Goal: Book appointment/travel/reservation

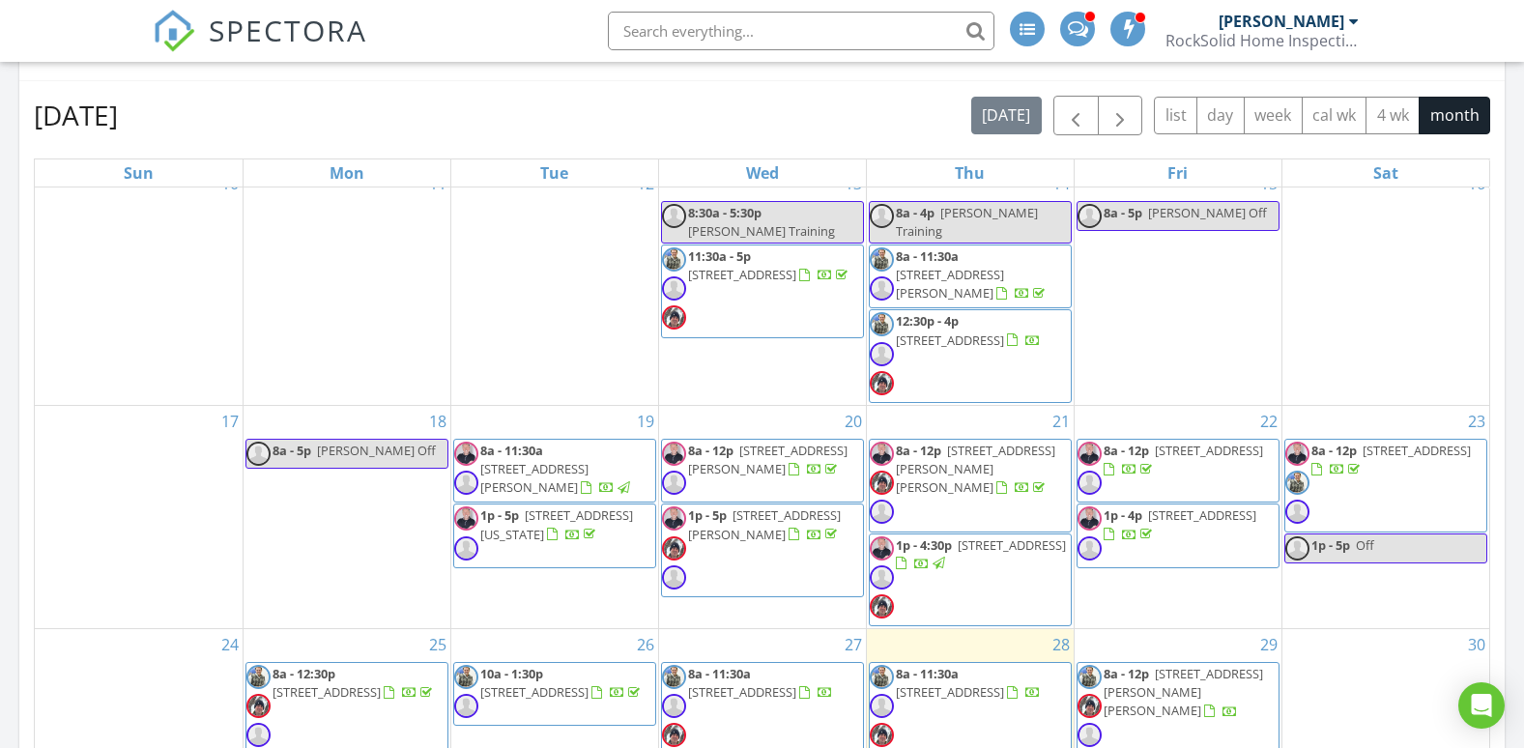
scroll to position [177, 0]
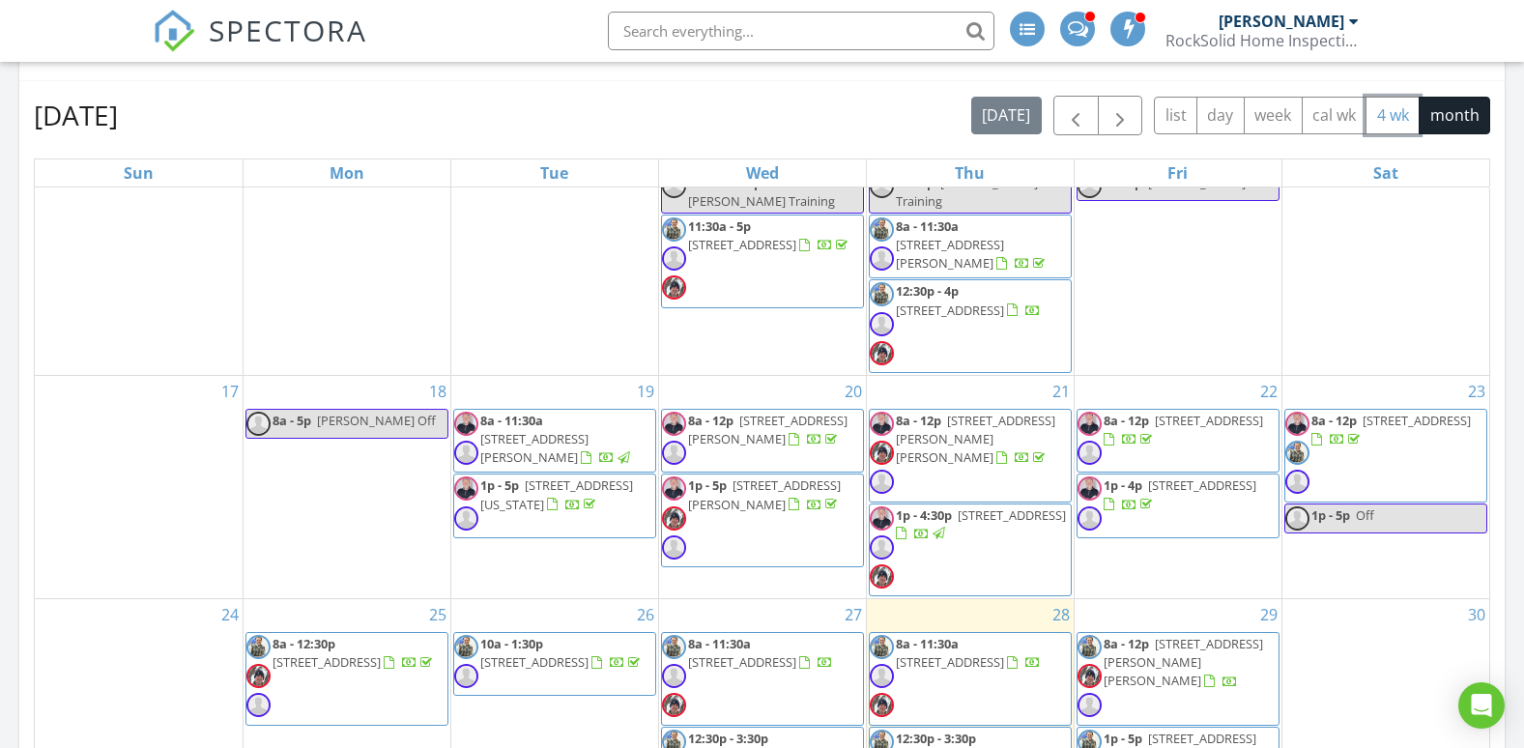
click at [1393, 125] on button "4 wk" at bounding box center [1392, 116] width 54 height 38
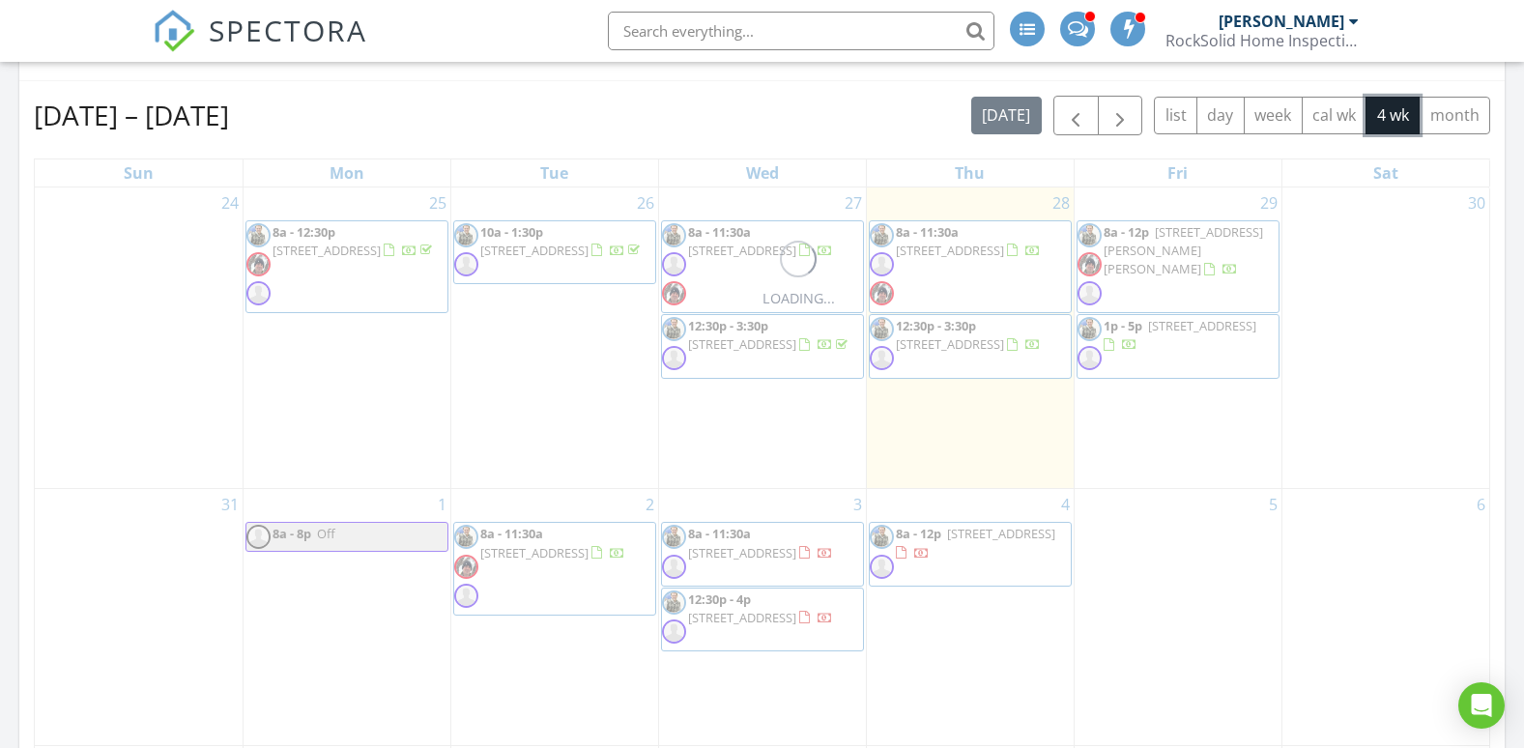
scroll to position [0, 0]
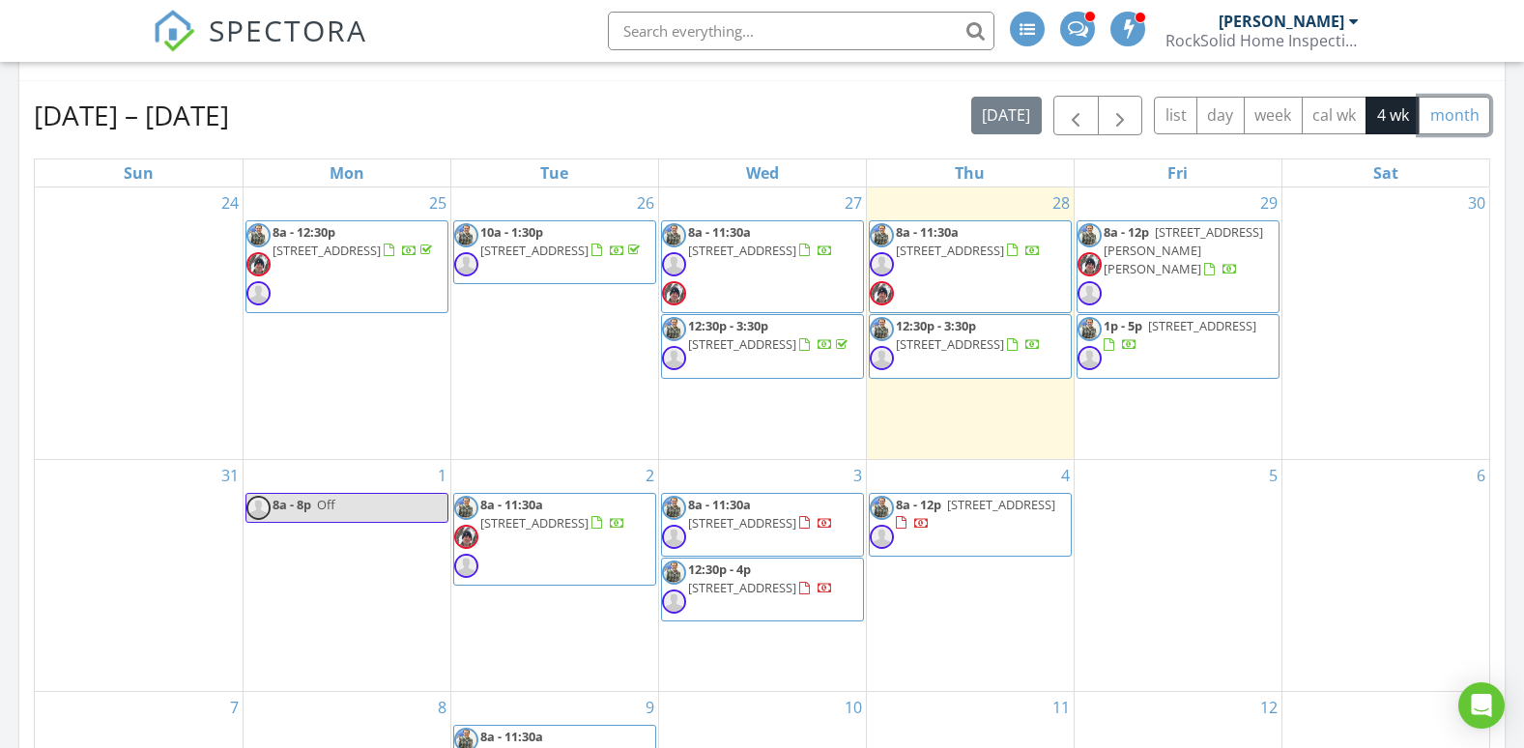
click at [1449, 129] on button "month" at bounding box center [1453, 116] width 71 height 38
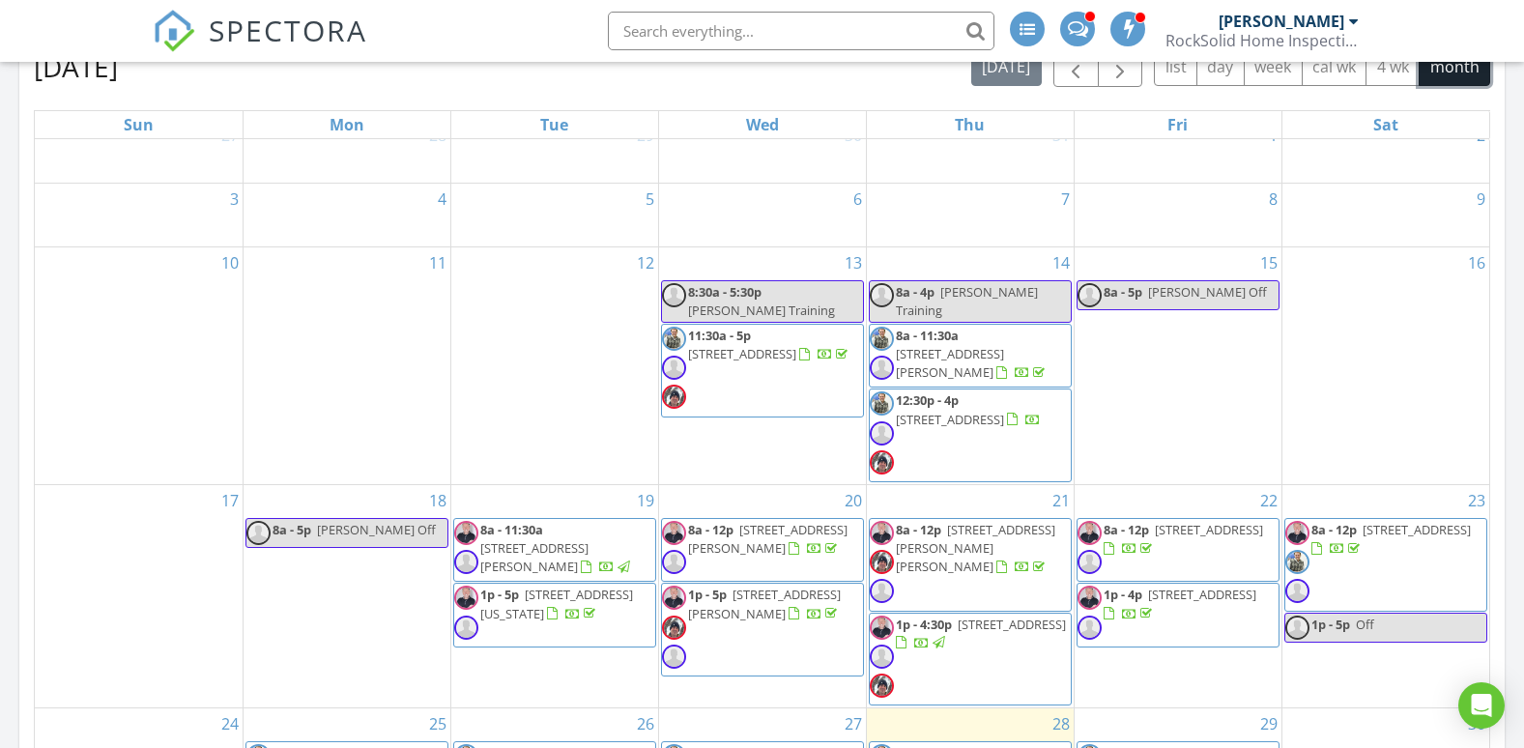
scroll to position [14, 0]
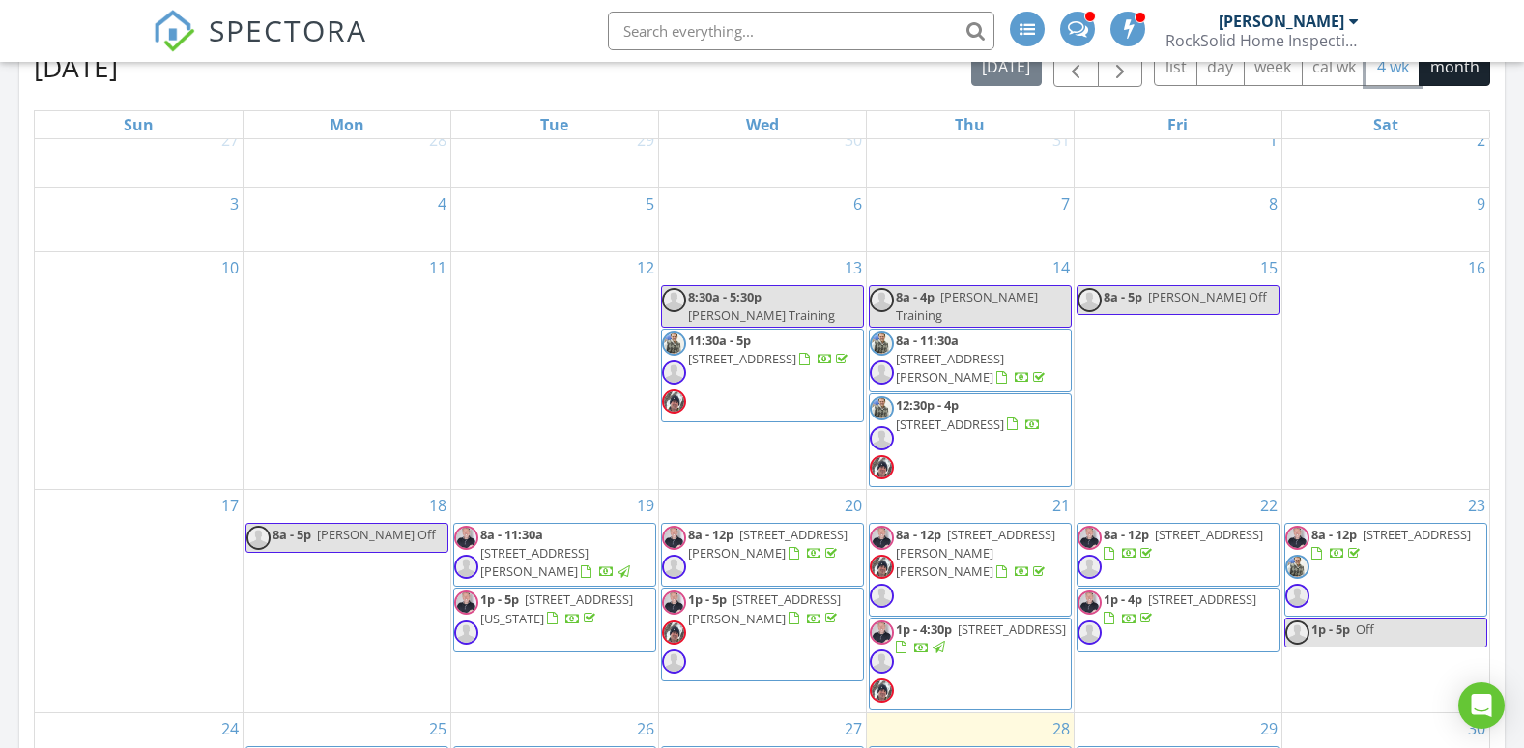
click at [1387, 81] on button "4 wk" at bounding box center [1392, 67] width 54 height 38
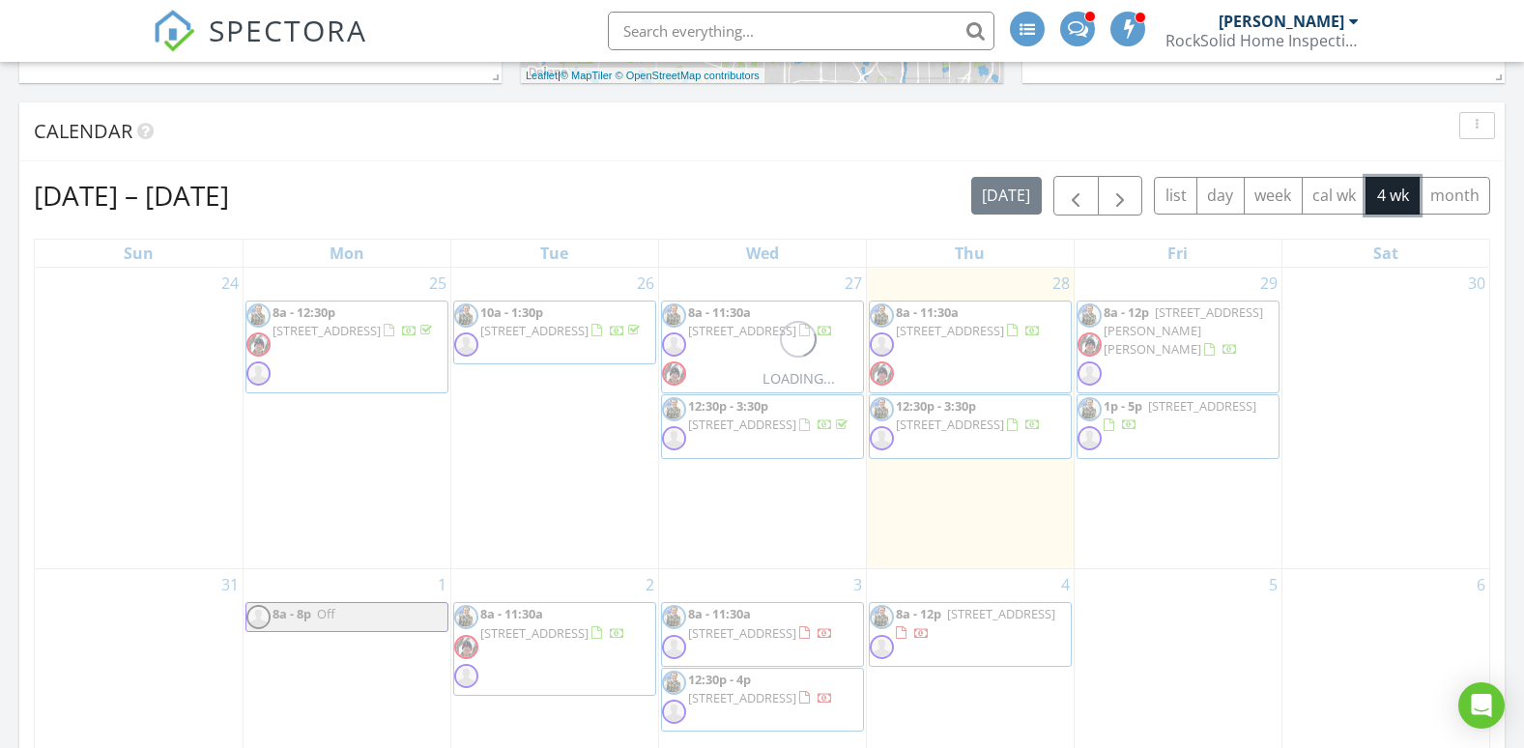
scroll to position [664, 0]
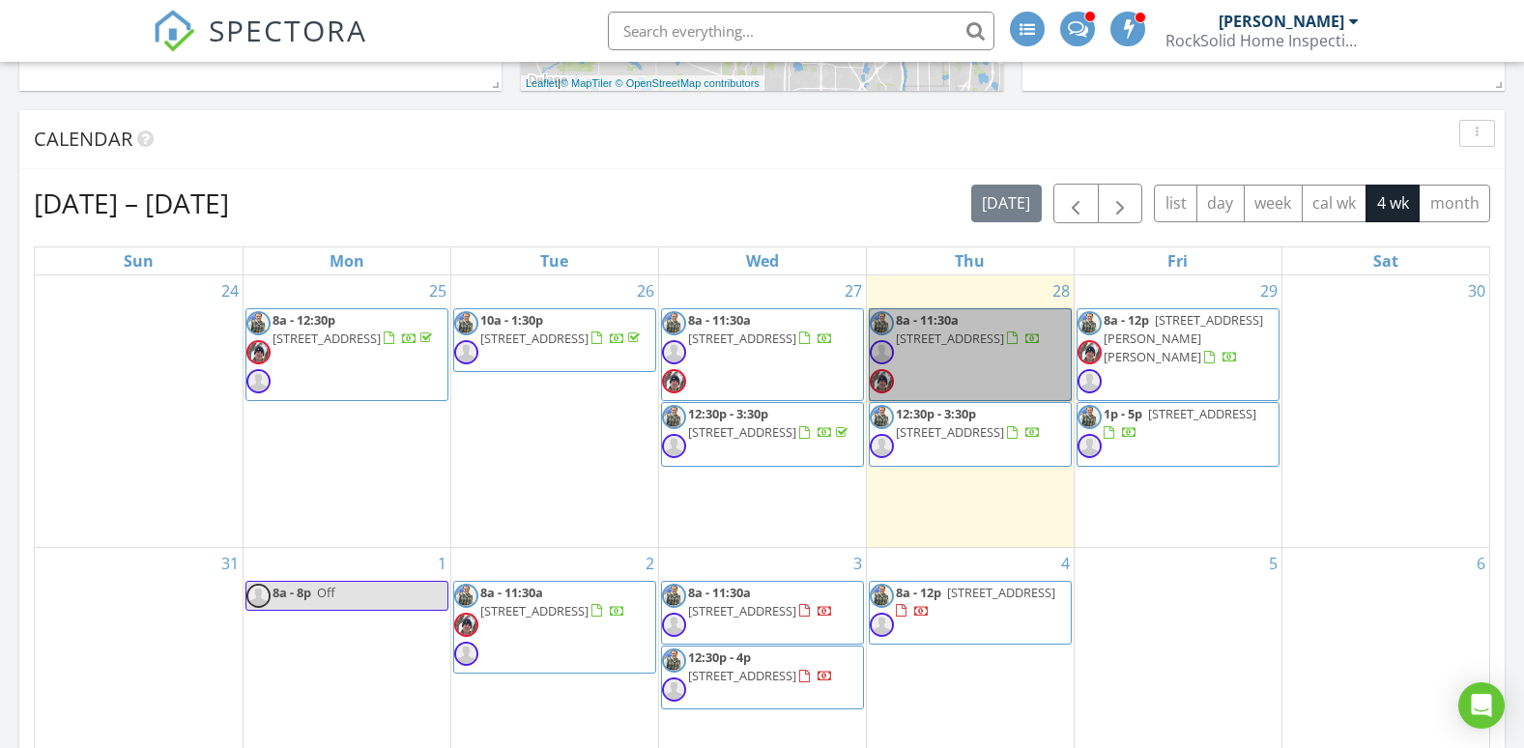
click at [948, 368] on link "8a - 11:30a 912 11th Ave SW , Isanti 55040" at bounding box center [970, 355] width 203 height 94
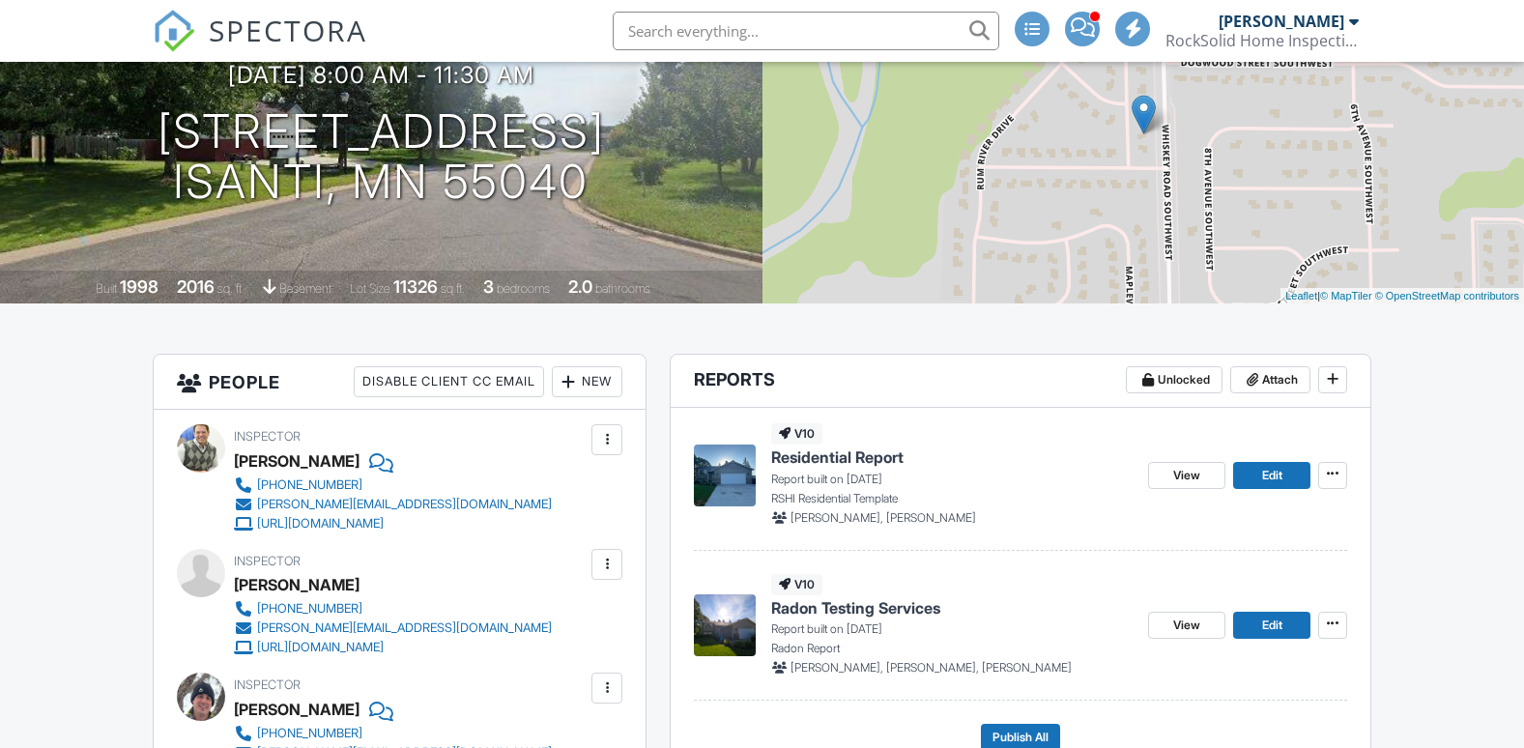
scroll to position [210, 0]
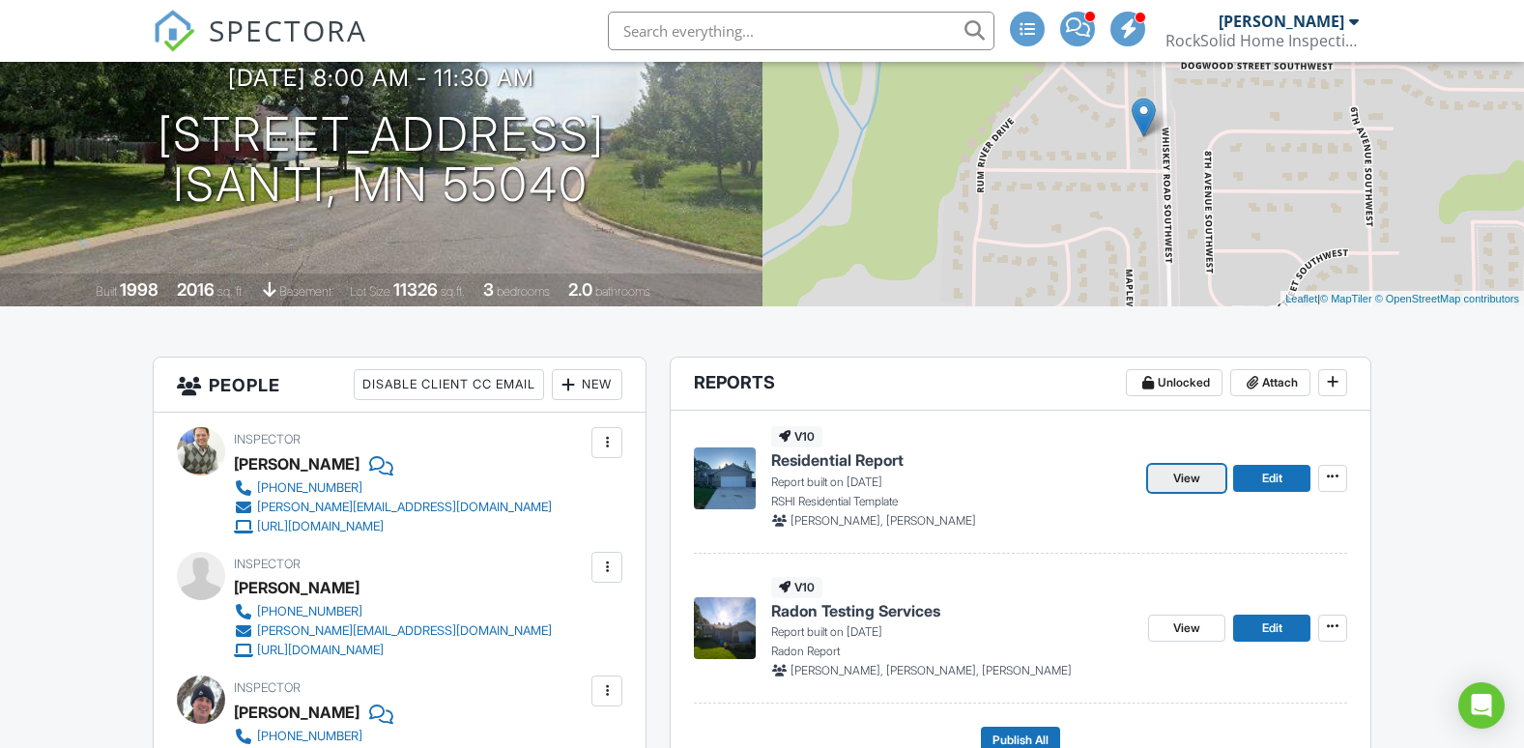
click at [1177, 484] on span "View" at bounding box center [1186, 478] width 27 height 19
click at [1196, 474] on span "View" at bounding box center [1186, 478] width 27 height 19
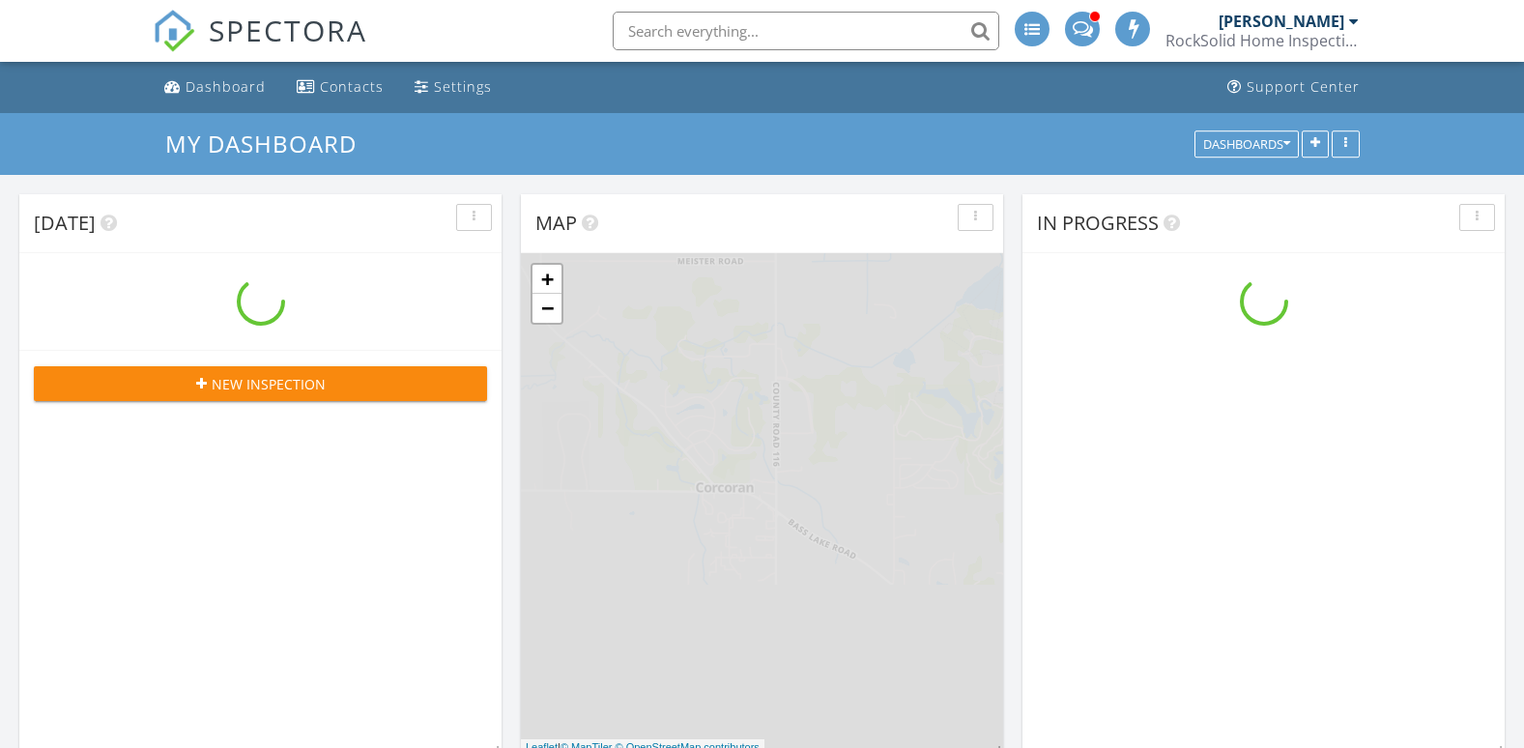
scroll to position [1788, 1554]
